Goal: Task Accomplishment & Management: Use online tool/utility

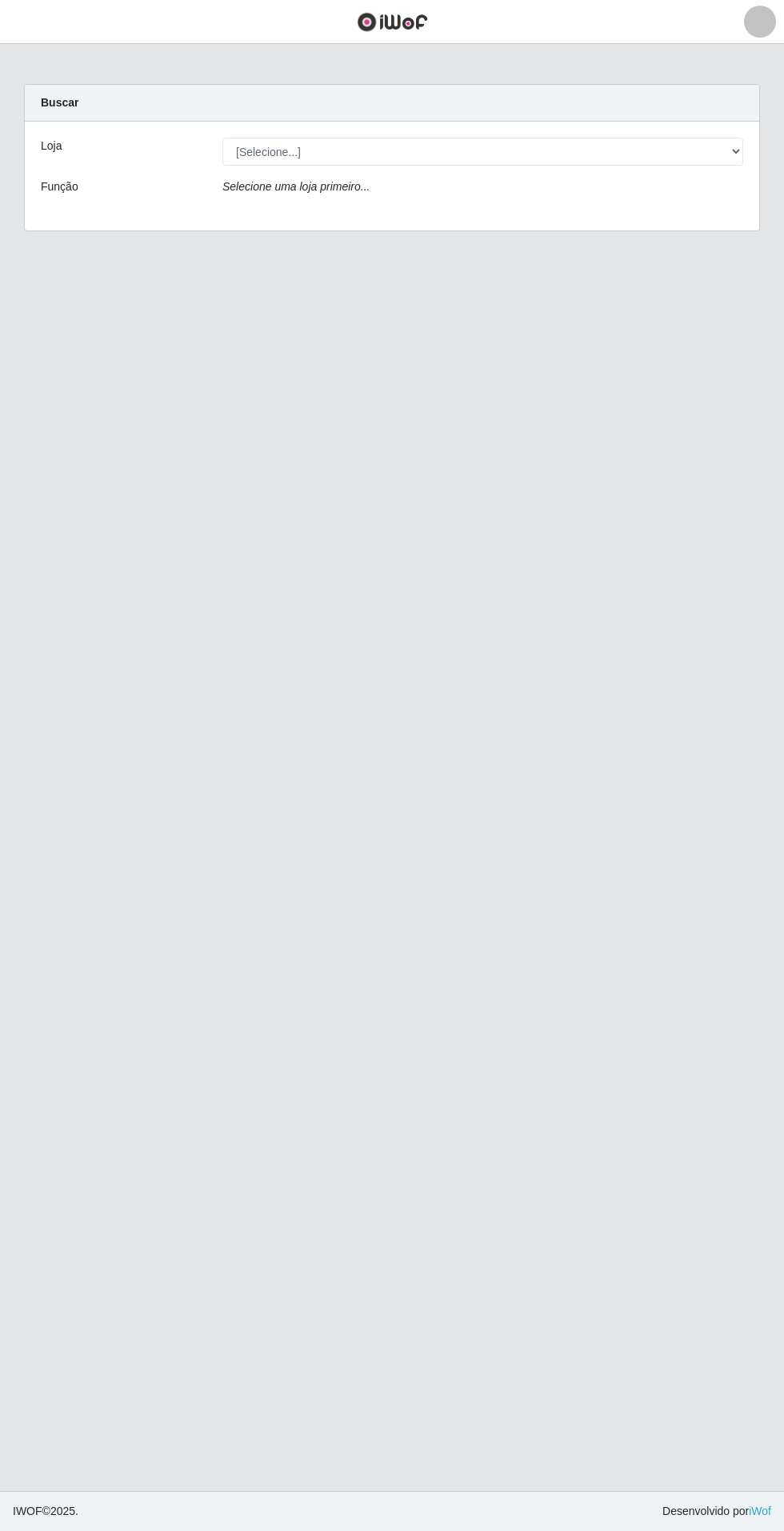
click at [693, 195] on div "Selecione uma loja primeiro..." at bounding box center [483, 189] width 545 height 23
click at [696, 155] on select "[Selecione...] Atacado Vem - Loja 31 [GEOGRAPHIC_DATA]" at bounding box center [483, 151] width 521 height 28
select select "437"
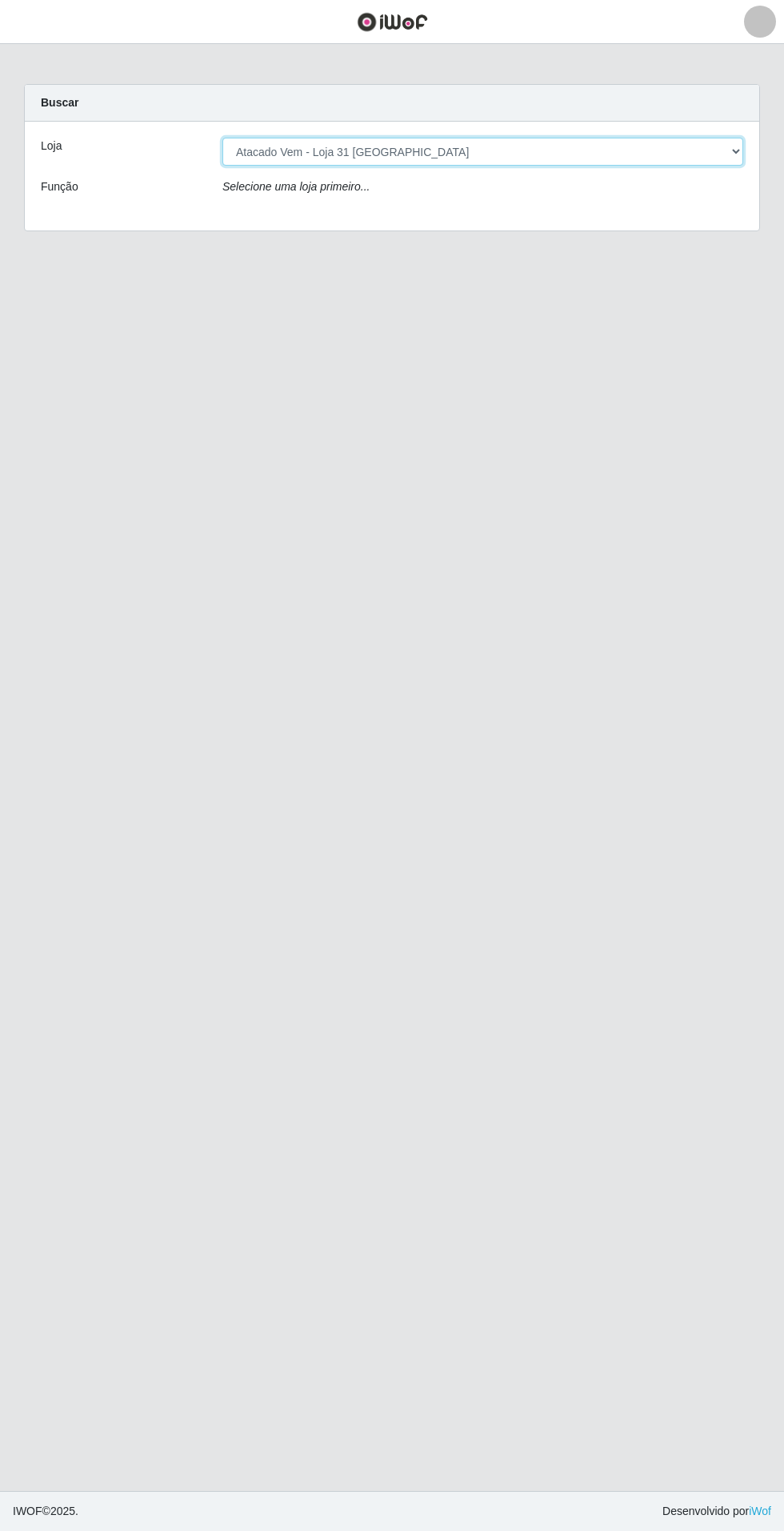
click at [223, 137] on select "[Selecione...] Atacado Vem - Loja 31 [GEOGRAPHIC_DATA]" at bounding box center [483, 151] width 521 height 28
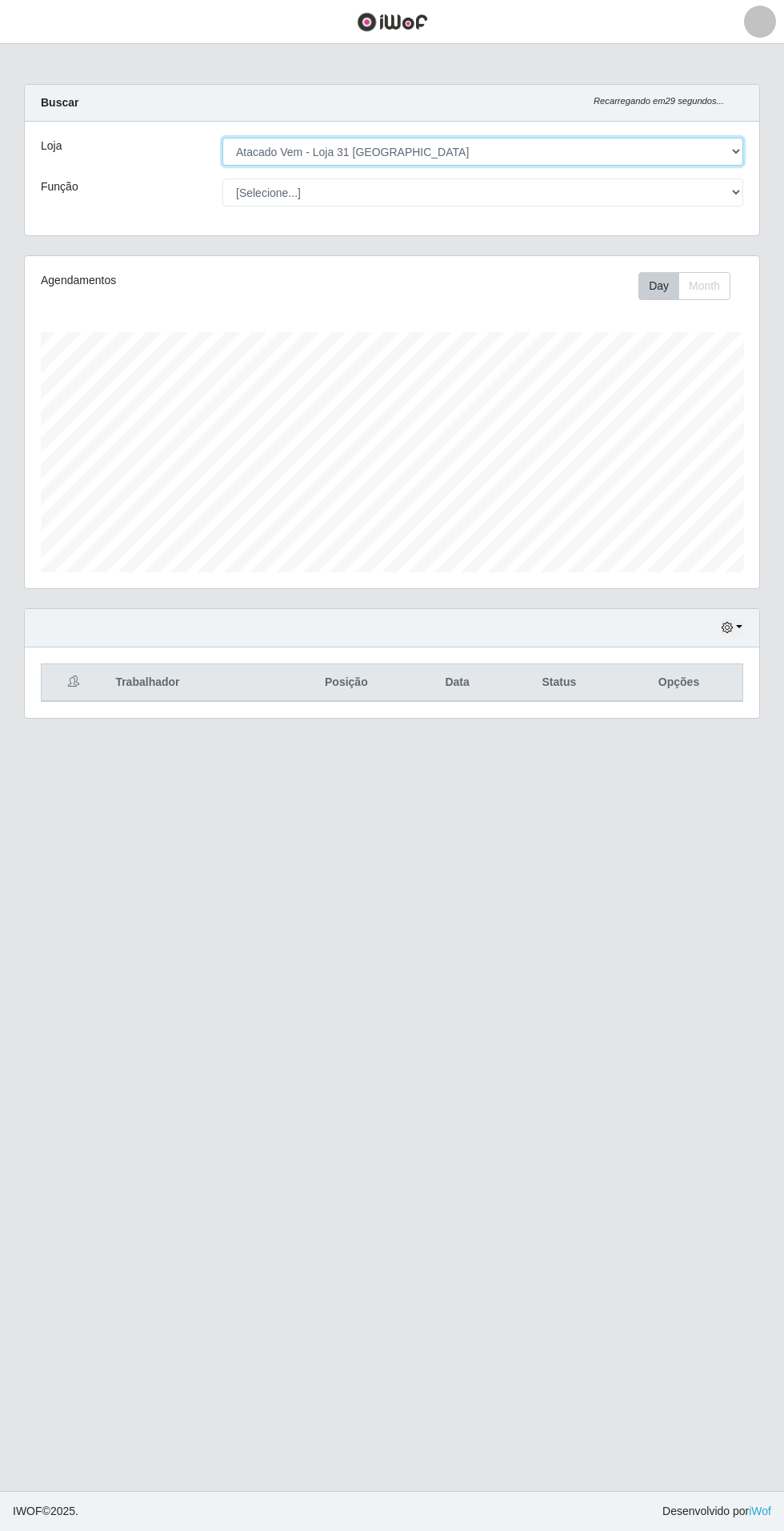
scroll to position [331, 735]
click at [699, 146] on select "[Selecione...] Atacado Vem - Loja 31 [GEOGRAPHIC_DATA]" at bounding box center [483, 151] width 521 height 28
click at [223, 137] on select "[Selecione...] Atacado Vem - Loja 31 [GEOGRAPHIC_DATA]" at bounding box center [483, 151] width 521 height 28
click at [732, 626] on icon "button" at bounding box center [727, 627] width 11 height 11
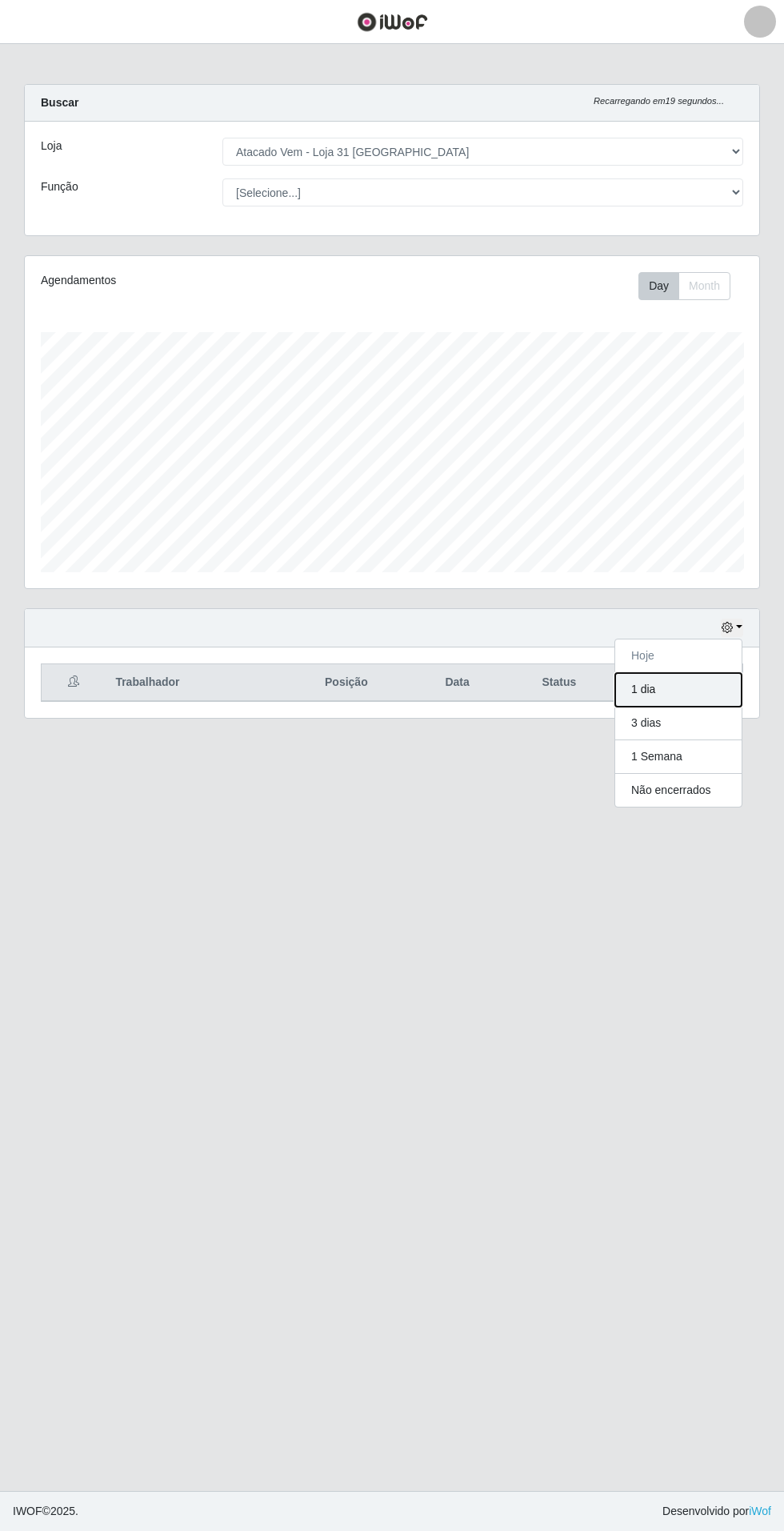
click at [706, 698] on button "1 dia" at bounding box center [678, 690] width 126 height 33
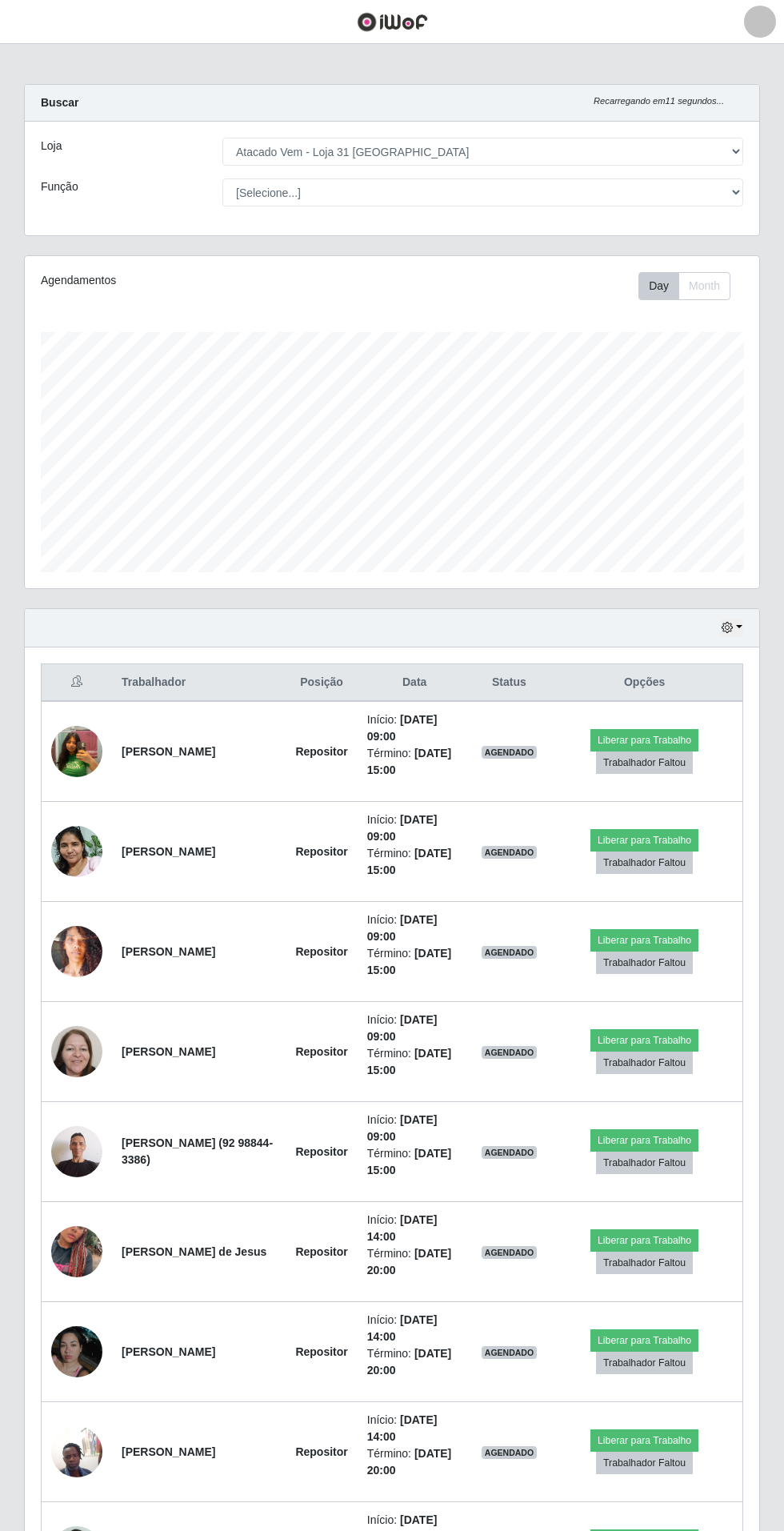
click at [589, 794] on td "Liberar para Trabalho Trabalhador Faltou" at bounding box center [645, 752] width 196 height 101
click at [740, 625] on button "button" at bounding box center [732, 628] width 22 height 19
click at [700, 656] on button "Hoje" at bounding box center [678, 655] width 126 height 33
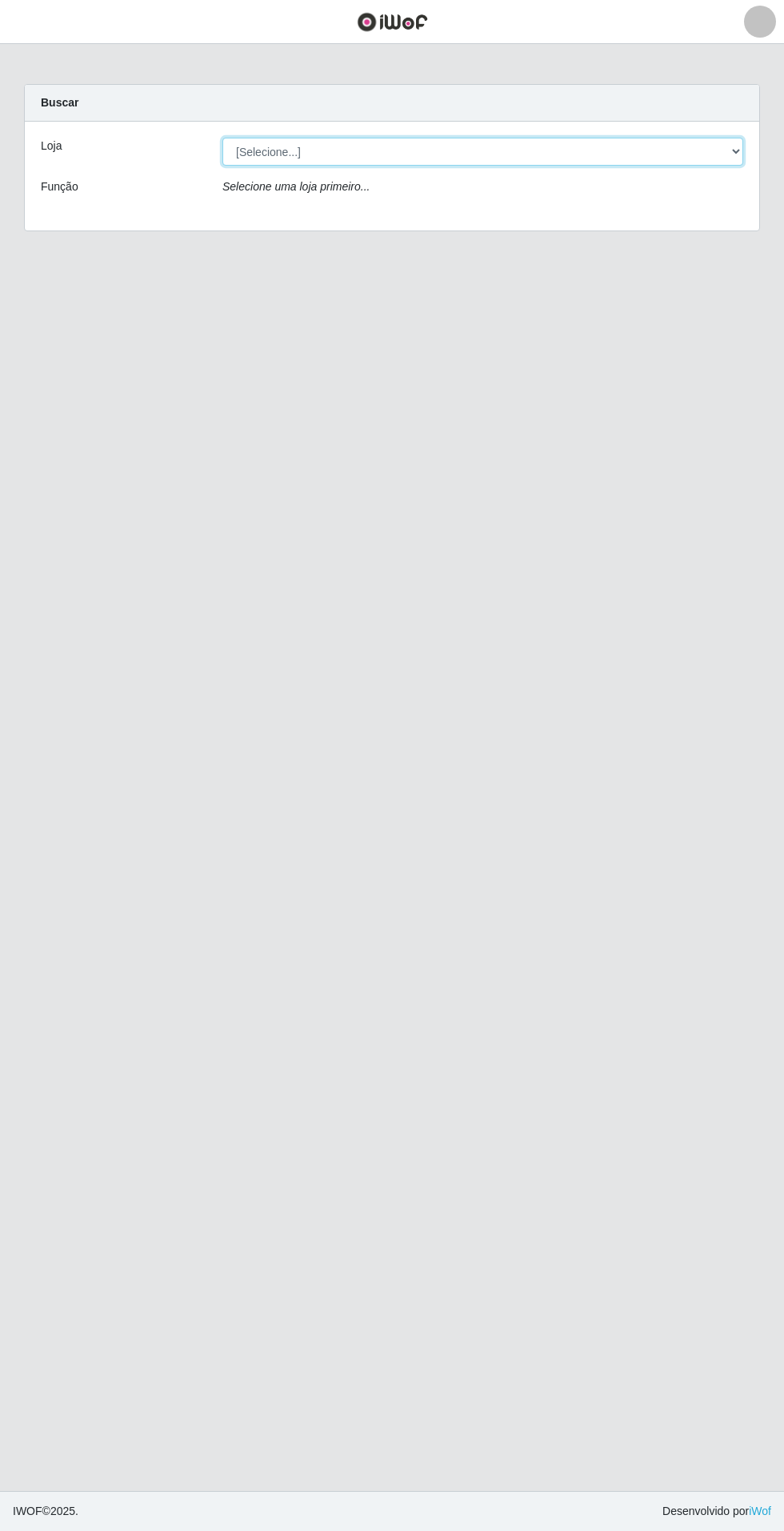
click at [701, 150] on select "[Selecione...] Atacado Vem - Loja 31 [GEOGRAPHIC_DATA]" at bounding box center [483, 151] width 521 height 28
select select "437"
click at [223, 137] on select "[Selecione...] Atacado Vem - Loja 31 [GEOGRAPHIC_DATA]" at bounding box center [483, 151] width 521 height 28
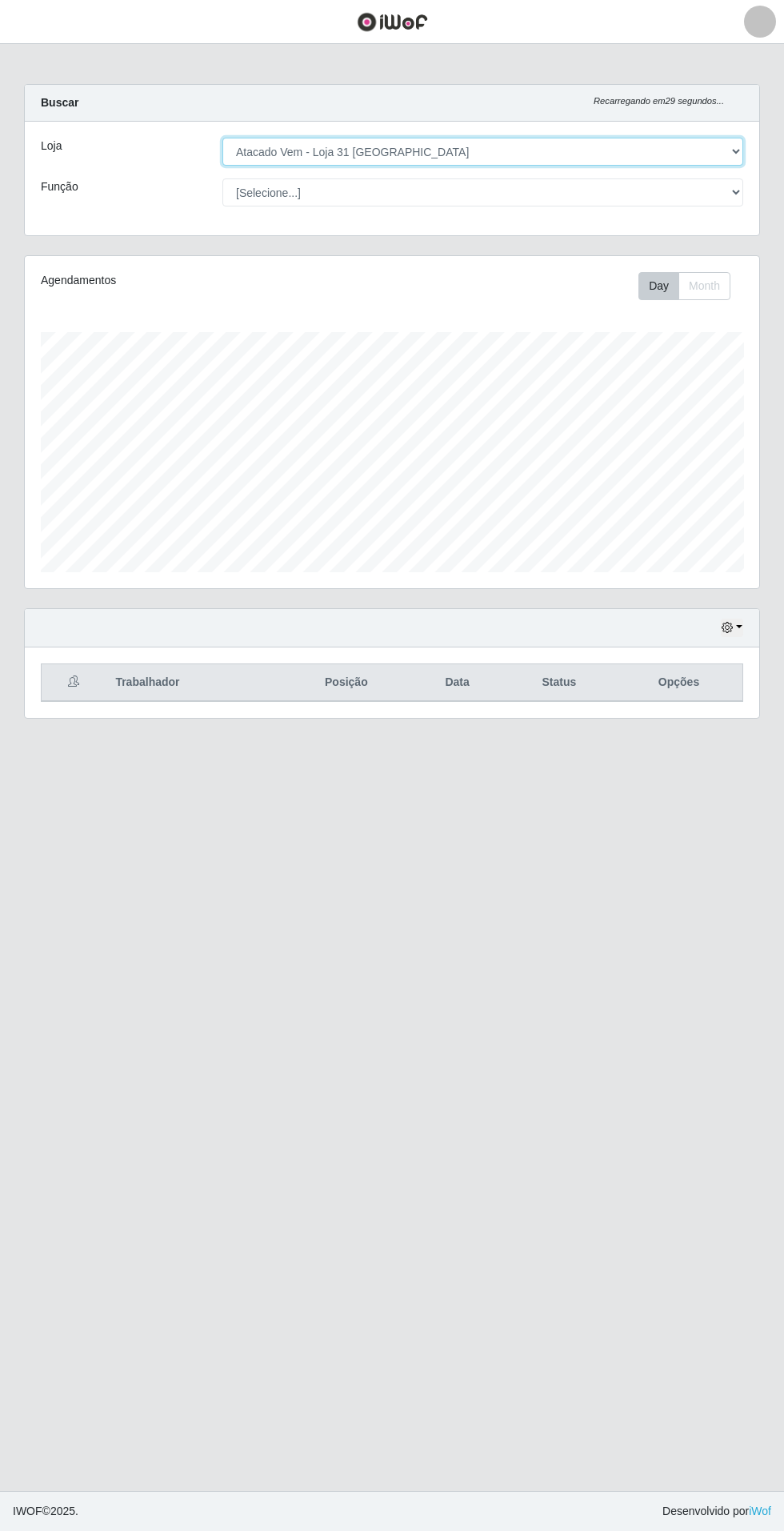
scroll to position [331, 735]
